Goal: Check status

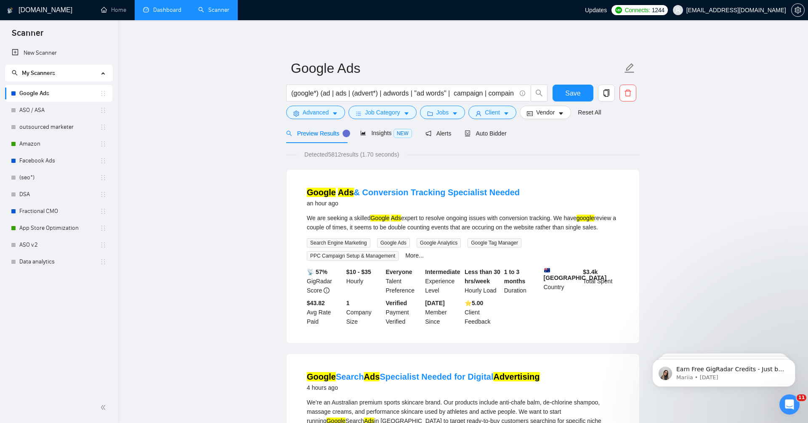
click at [172, 8] on link "Dashboard" at bounding box center [162, 9] width 38 height 7
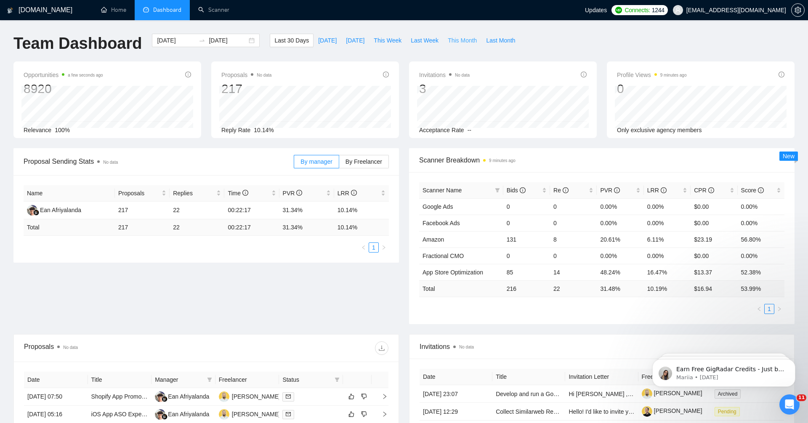
click at [471, 37] on span "This Month" at bounding box center [462, 40] width 29 height 9
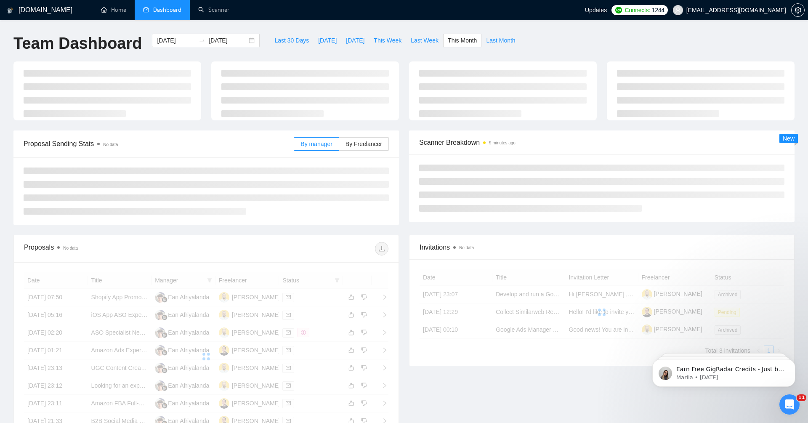
type input "[DATE]"
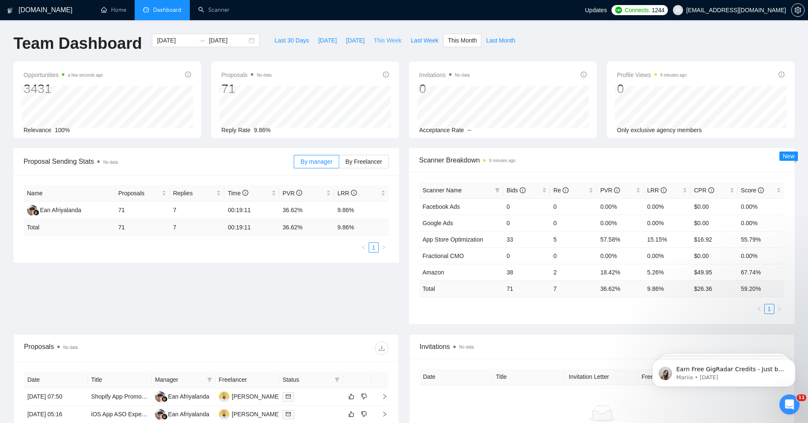
click at [386, 41] on span "This Week" at bounding box center [388, 40] width 28 height 9
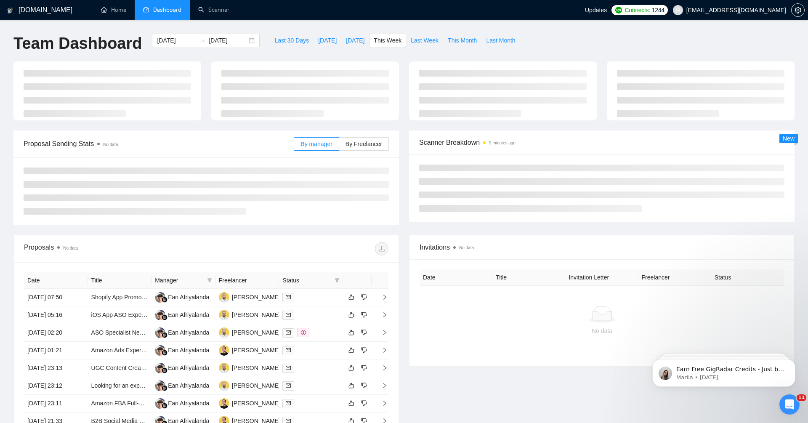
type input "[DATE]"
